Goal: Information Seeking & Learning: Find specific fact

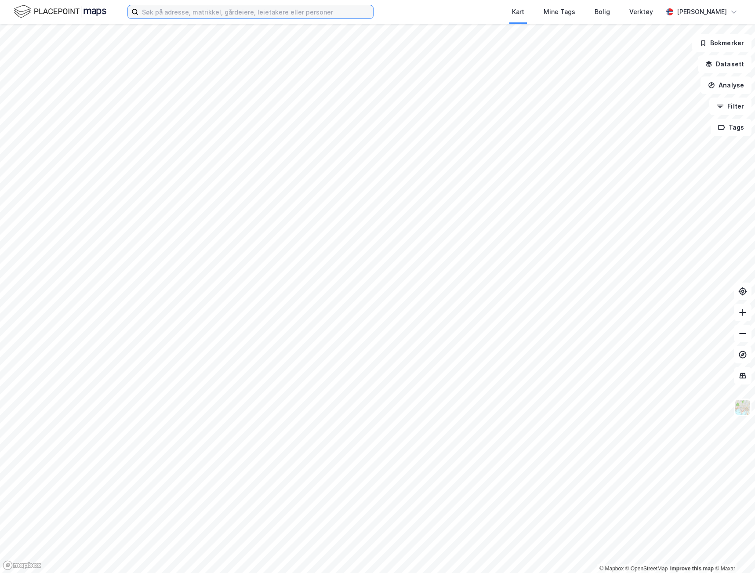
click at [187, 10] on input at bounding box center [255, 11] width 235 height 13
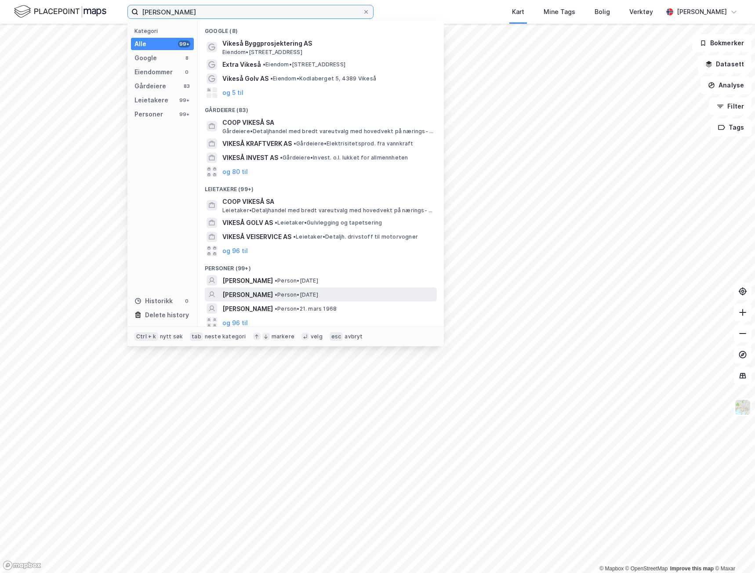
type input "[PERSON_NAME]"
click at [318, 294] on span "• Person • [DATE]" at bounding box center [297, 294] width 44 height 7
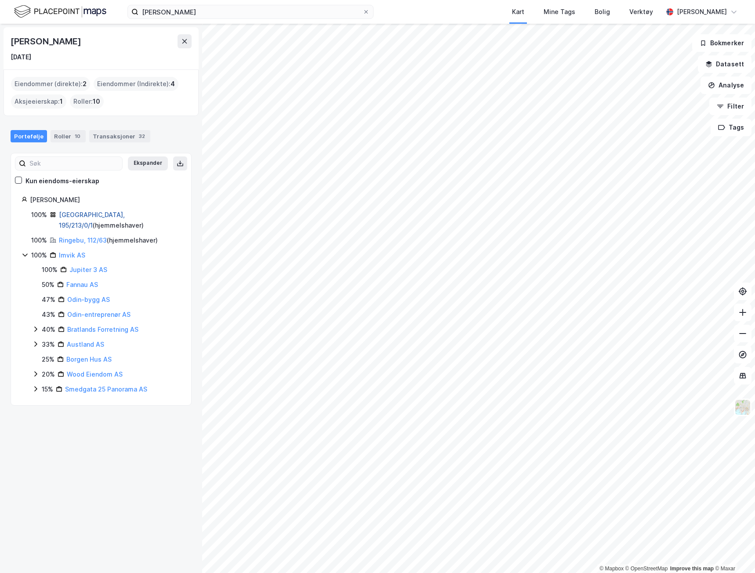
click at [85, 213] on link "[GEOGRAPHIC_DATA], 195/213/0/1" at bounding box center [92, 220] width 66 height 18
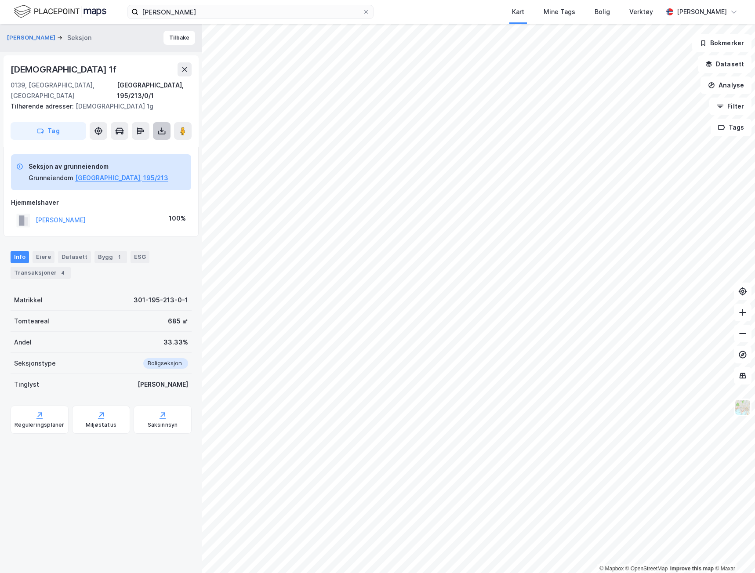
click at [157, 122] on button at bounding box center [162, 131] width 18 height 18
click at [134, 145] on div "Last ned grunnbok" at bounding box center [118, 148] width 51 height 7
click at [76, 197] on div "Hjemmelshaver" at bounding box center [101, 202] width 180 height 11
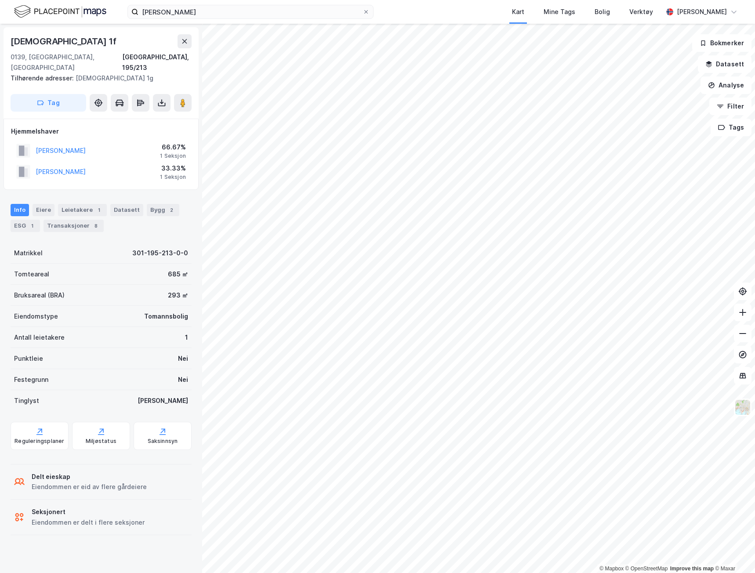
drag, startPoint x: 740, startPoint y: 0, endPoint x: 103, endPoint y: 364, distance: 733.6
click at [103, 369] on div "Festegrunn Nei" at bounding box center [101, 379] width 181 height 21
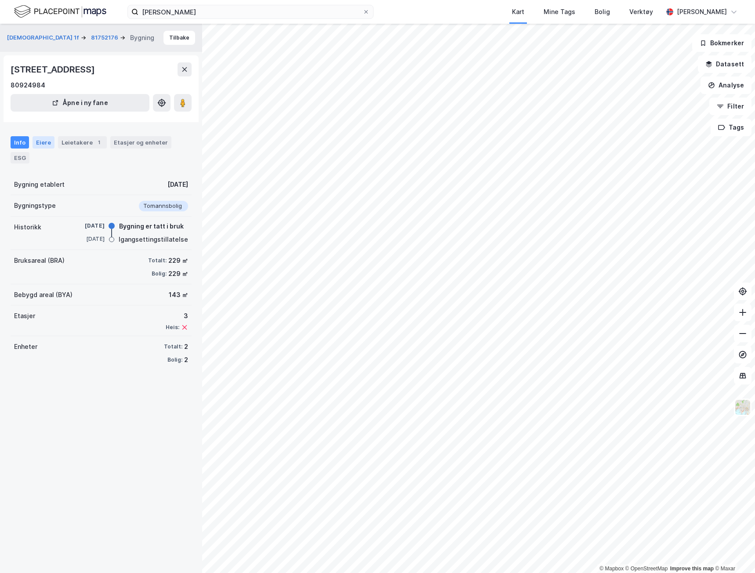
click at [44, 141] on div "Eiere" at bounding box center [44, 142] width 22 height 12
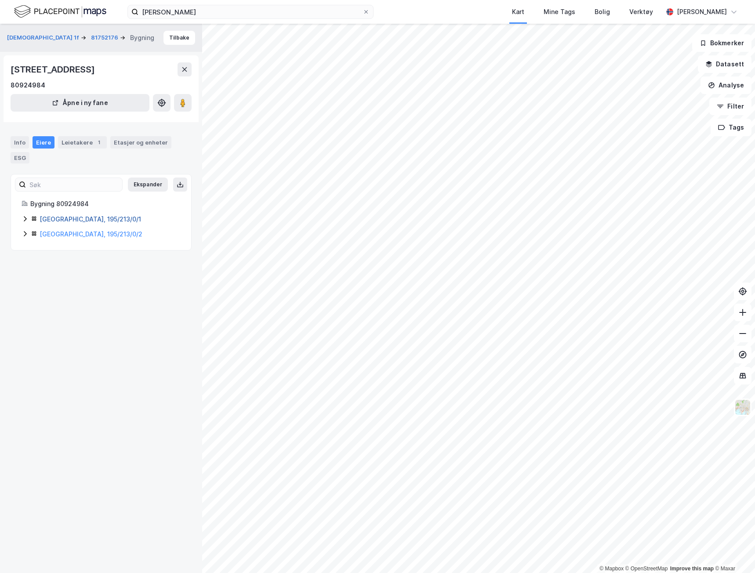
click at [69, 218] on link "[GEOGRAPHIC_DATA], 195/213/0/1" at bounding box center [91, 218] width 102 height 7
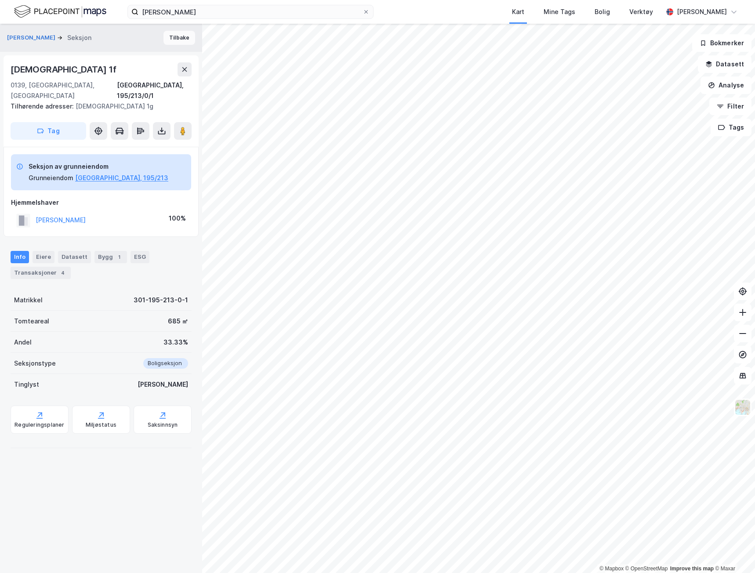
click at [177, 37] on button "Tilbake" at bounding box center [180, 38] width 32 height 14
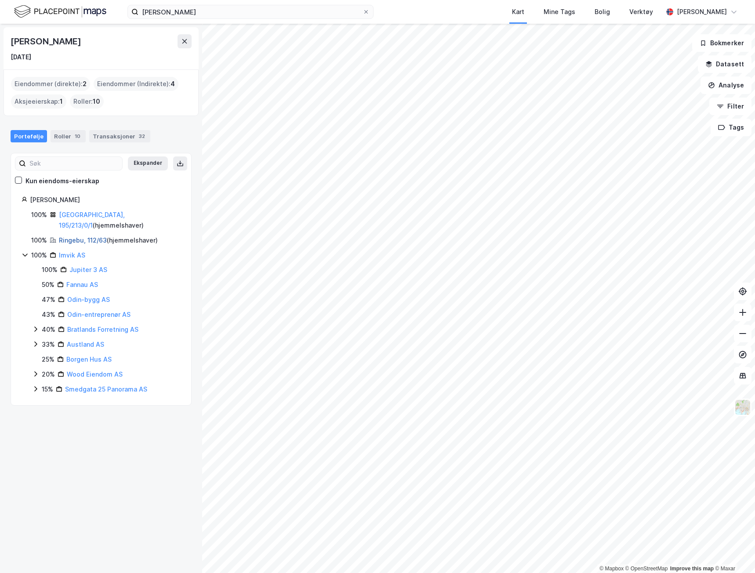
click at [77, 236] on link "Ringebu, 112/63" at bounding box center [83, 239] width 48 height 7
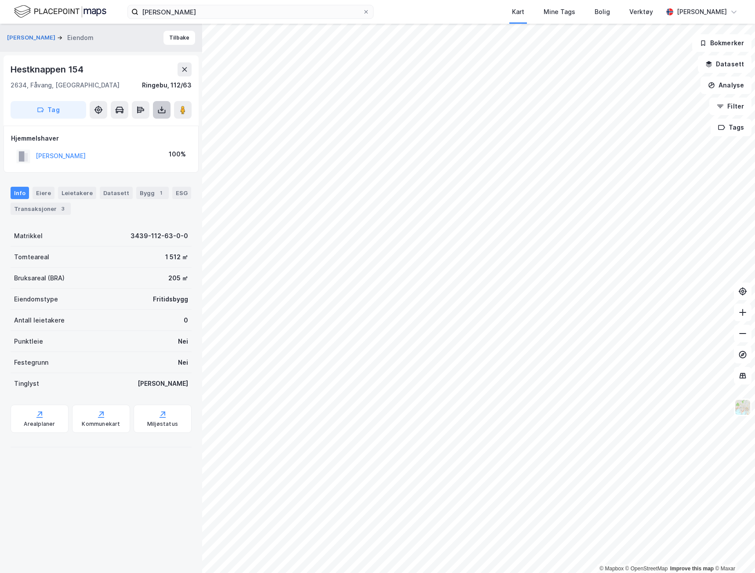
click at [159, 112] on icon at bounding box center [161, 110] width 9 height 9
click at [135, 128] on div "Last ned grunnbok" at bounding box center [118, 127] width 51 height 7
click at [164, 35] on button "Tilbake" at bounding box center [180, 38] width 32 height 14
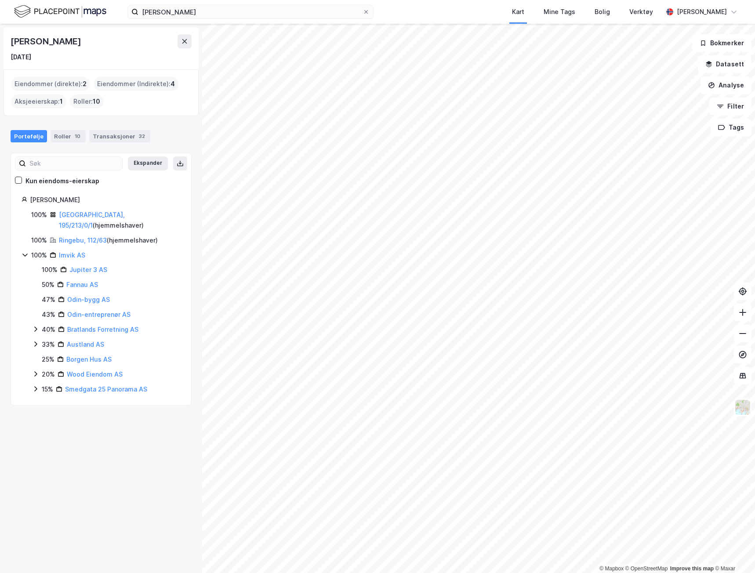
click at [33, 324] on div "40% Bratlands Forretning AS" at bounding box center [106, 329] width 149 height 11
click at [36, 356] on icon at bounding box center [35, 359] width 7 height 7
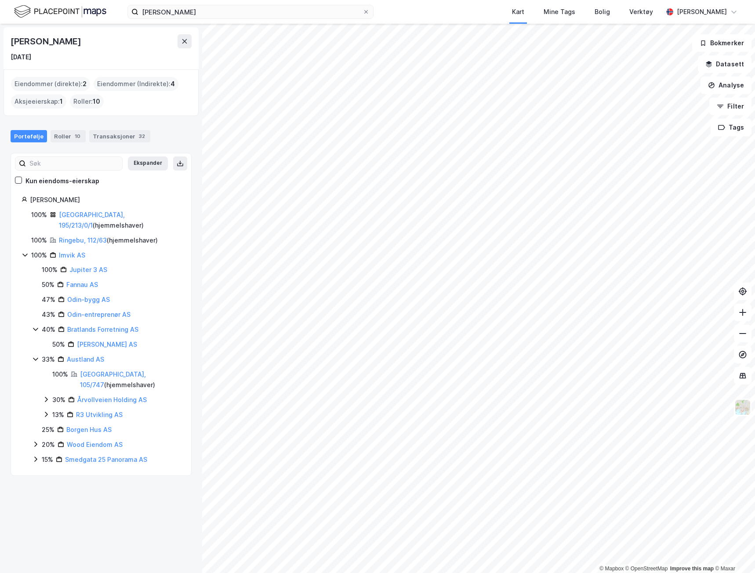
click at [35, 441] on icon at bounding box center [35, 444] width 7 height 7
click at [34, 471] on icon at bounding box center [35, 474] width 7 height 7
click at [83, 356] on link "Austland AS" at bounding box center [85, 359] width 37 height 7
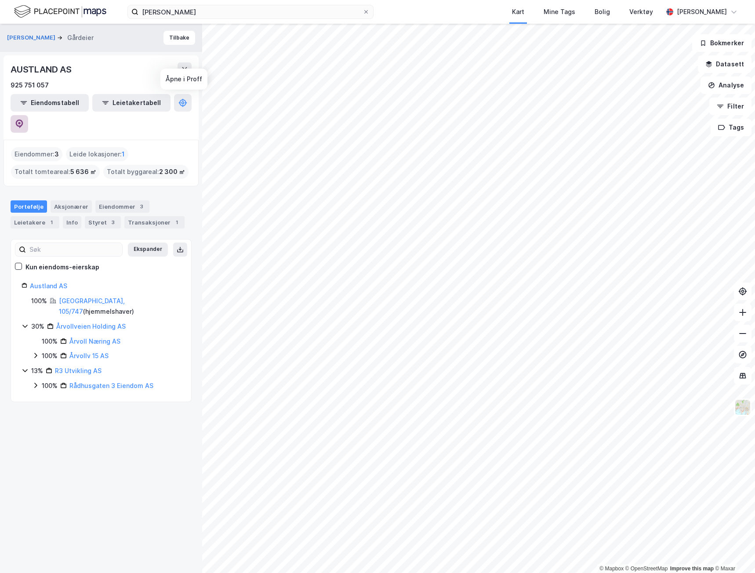
click at [21, 122] on icon at bounding box center [19, 123] width 3 height 3
click at [166, 41] on button "Tilbake" at bounding box center [180, 38] width 32 height 14
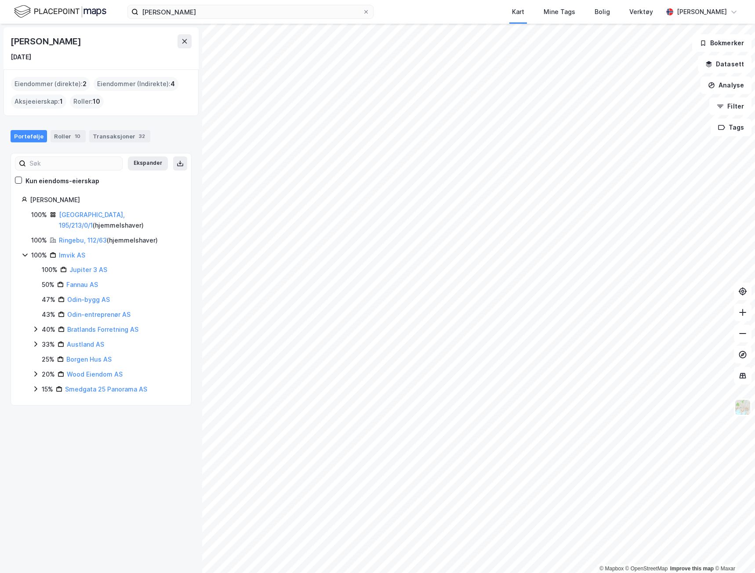
click at [36, 327] on icon at bounding box center [35, 329] width 3 height 5
click at [35, 356] on icon at bounding box center [35, 359] width 7 height 7
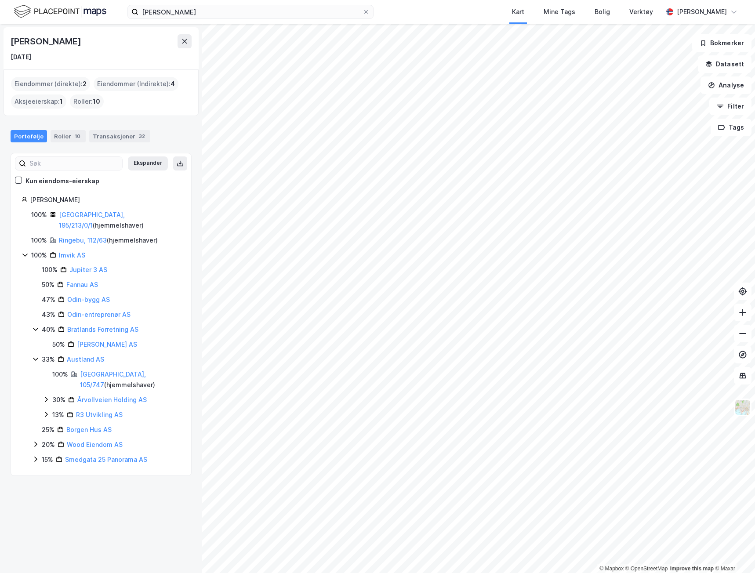
drag, startPoint x: 100, startPoint y: 335, endPoint x: 84, endPoint y: 470, distance: 136.4
click at [84, 470] on div "[PERSON_NAME] [DATE] Eiendommer (direkte) : 2 Eiendommer (Indirekte) : 4 Aksjee…" at bounding box center [101, 298] width 202 height 549
click at [101, 371] on link "[GEOGRAPHIC_DATA], 105/747" at bounding box center [113, 380] width 66 height 18
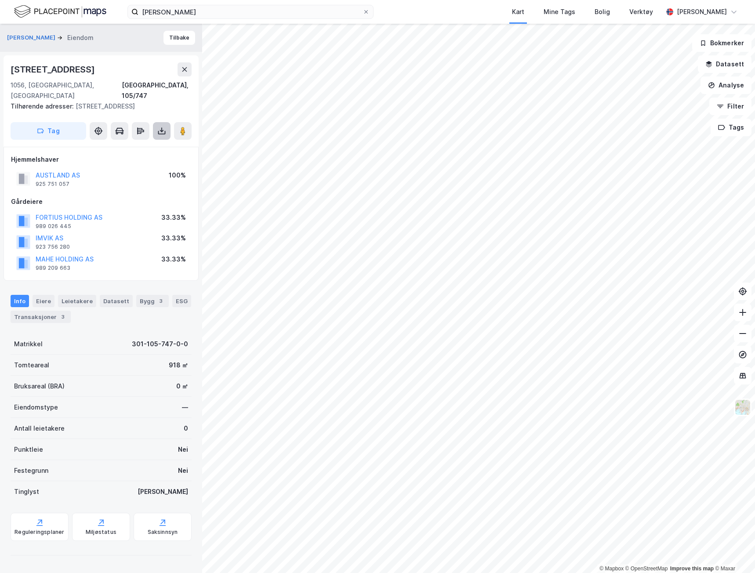
click at [158, 127] on icon at bounding box center [161, 131] width 9 height 9
click at [144, 145] on div "Last ned grunnbok" at bounding box center [118, 148] width 51 height 7
click at [179, 18] on input at bounding box center [255, 11] width 235 height 13
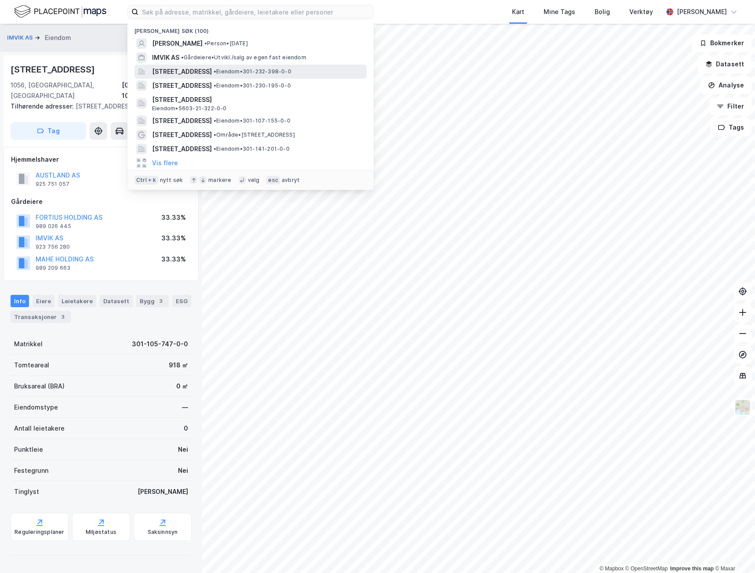
click at [212, 72] on span "[STREET_ADDRESS]" at bounding box center [182, 71] width 60 height 11
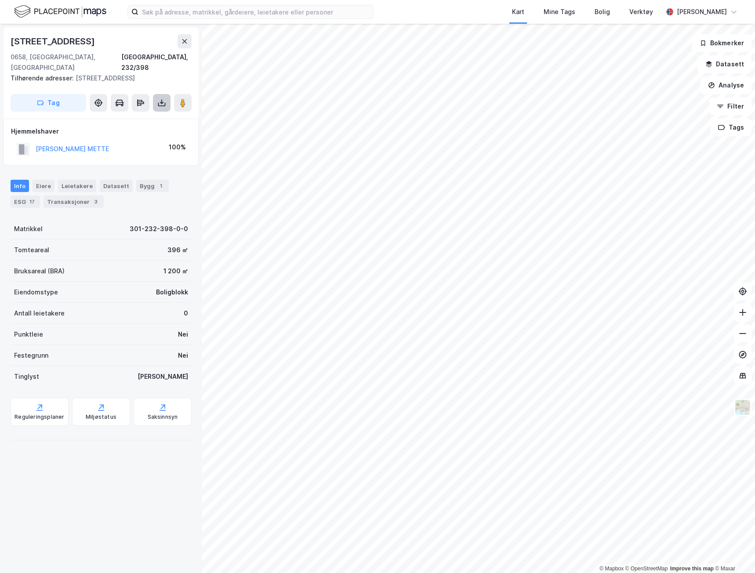
click at [161, 103] on icon at bounding box center [161, 105] width 7 height 4
click at [153, 113] on div "Last ned grunnbok" at bounding box center [124, 120] width 94 height 14
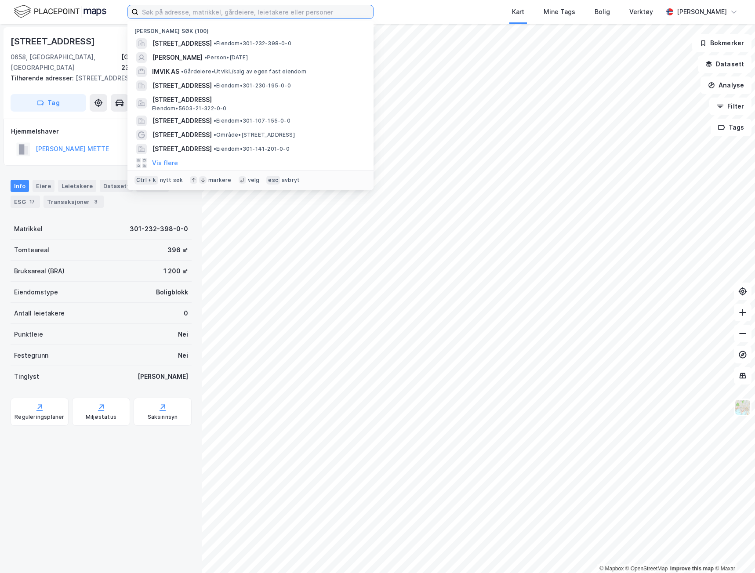
click at [209, 17] on input at bounding box center [255, 11] width 235 height 13
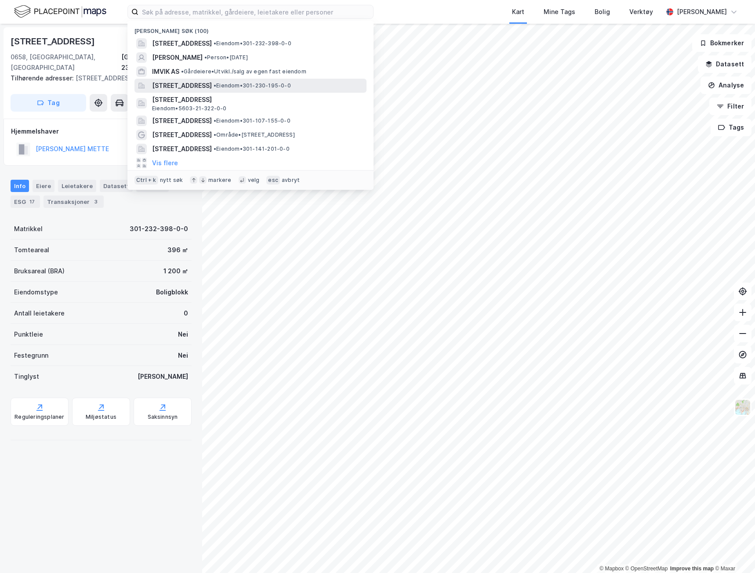
click at [212, 85] on span "[STREET_ADDRESS]" at bounding box center [182, 85] width 60 height 11
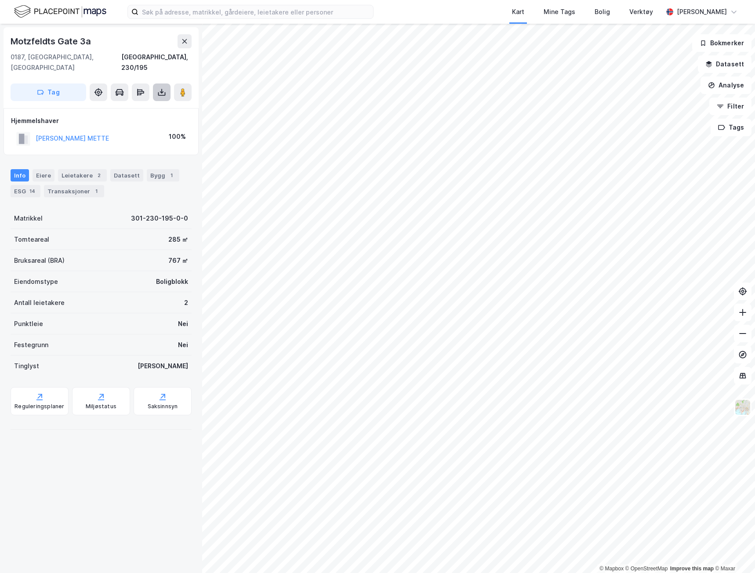
click at [160, 88] on icon at bounding box center [161, 92] width 9 height 9
click at [150, 103] on div "Last ned grunnbok" at bounding box center [124, 110] width 94 height 14
click at [160, 88] on icon at bounding box center [161, 92] width 9 height 9
click at [155, 103] on div "Last ned grunnbok" at bounding box center [124, 110] width 94 height 14
